Goal: Obtain resource: Obtain resource

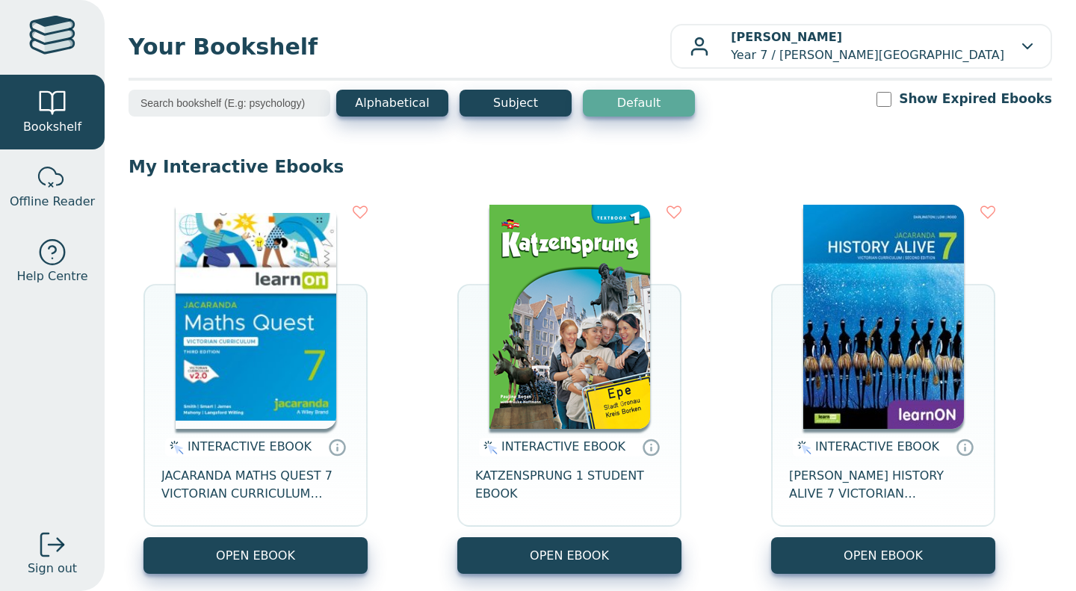
click at [229, 550] on button "OPEN EBOOK" at bounding box center [256, 555] width 224 height 37
click at [1062, 441] on div "Your Bookshelf [PERSON_NAME] Year 7 / [PERSON_NAME][GEOGRAPHIC_DATA][DEMOGRAPHI…" at bounding box center [591, 295] width 972 height 591
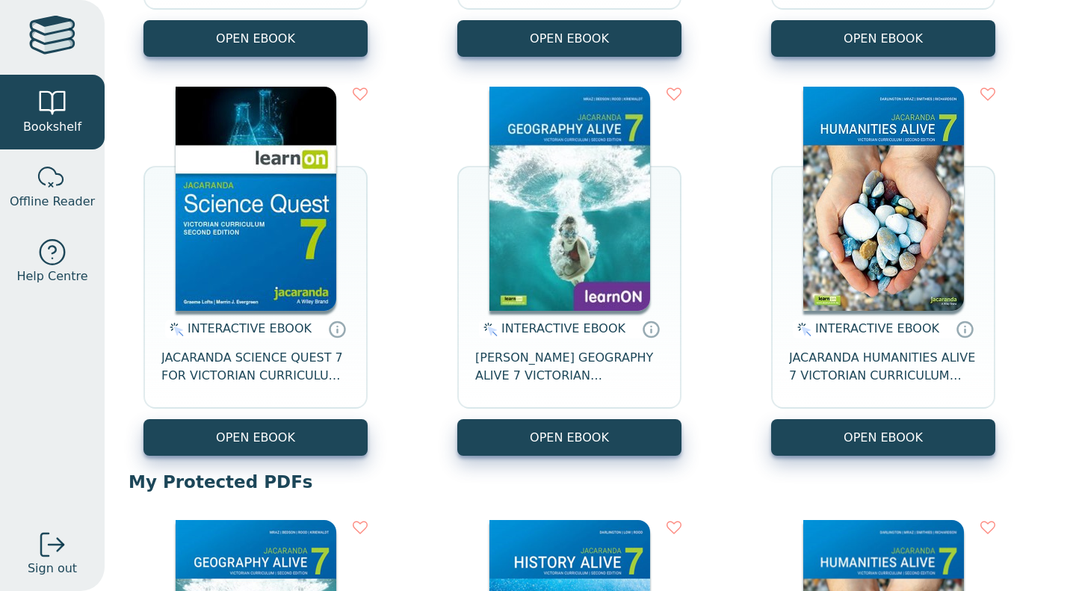
click at [223, 431] on button "OPEN EBOOK" at bounding box center [256, 437] width 224 height 37
